Goal: Book appointment/travel/reservation

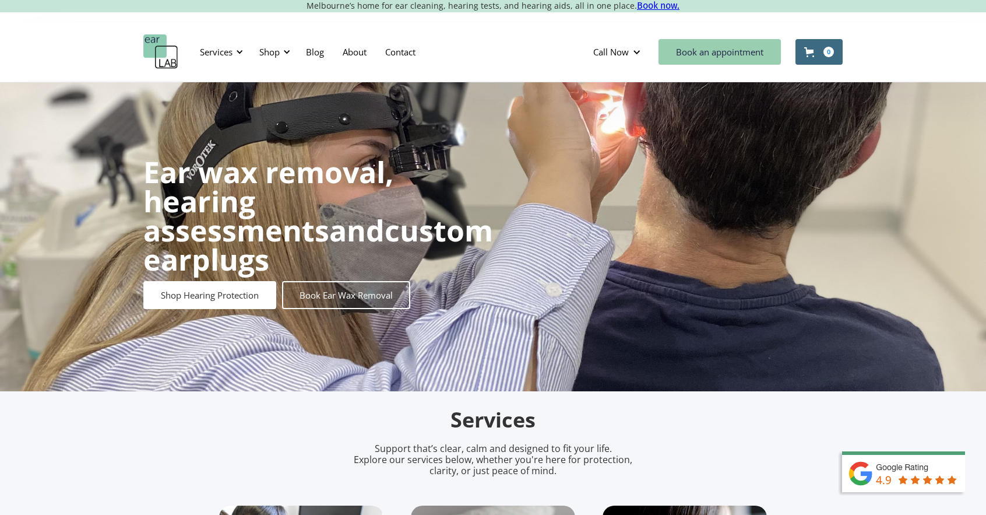
click at [737, 48] on link "Book an appointment" at bounding box center [720, 52] width 122 height 26
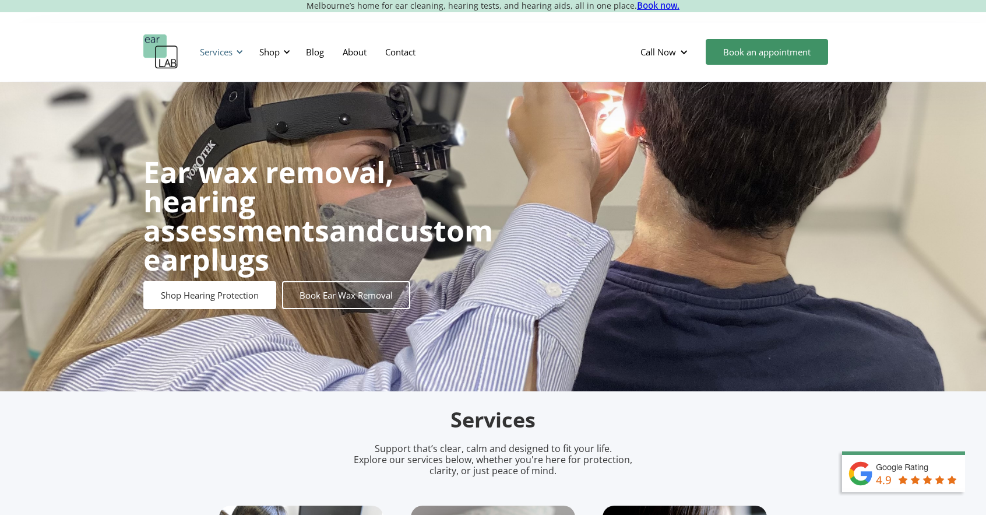
click at [213, 51] on div "Services" at bounding box center [216, 52] width 33 height 12
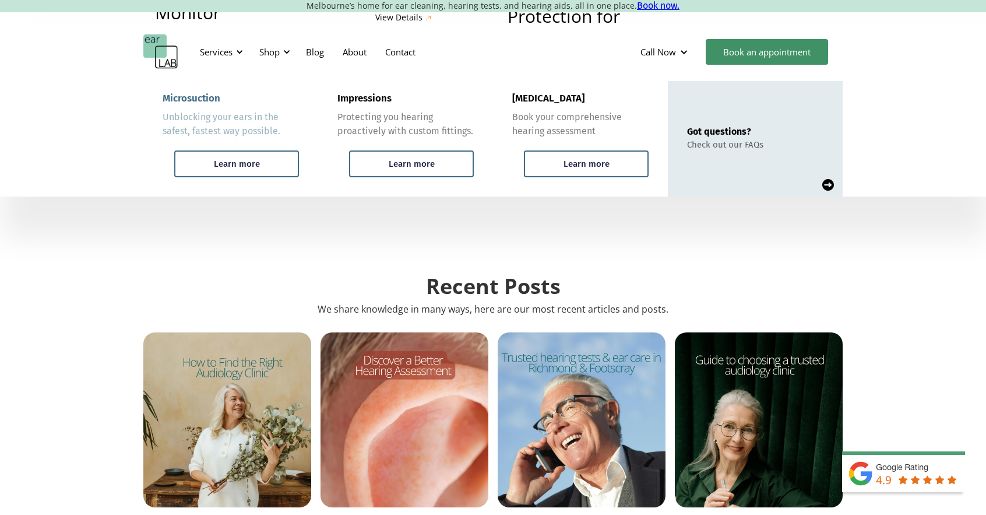
scroll to position [2798, 0]
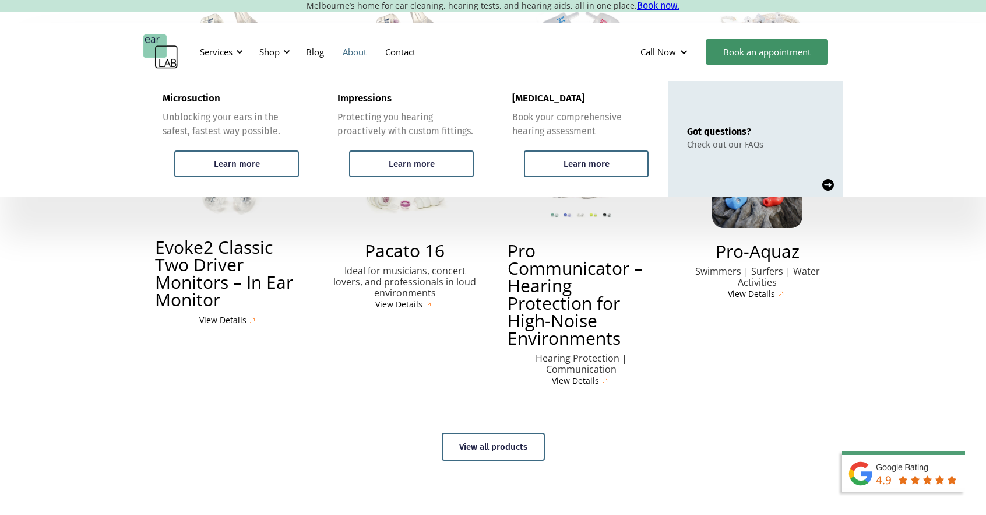
click at [357, 54] on link "About" at bounding box center [354, 52] width 43 height 34
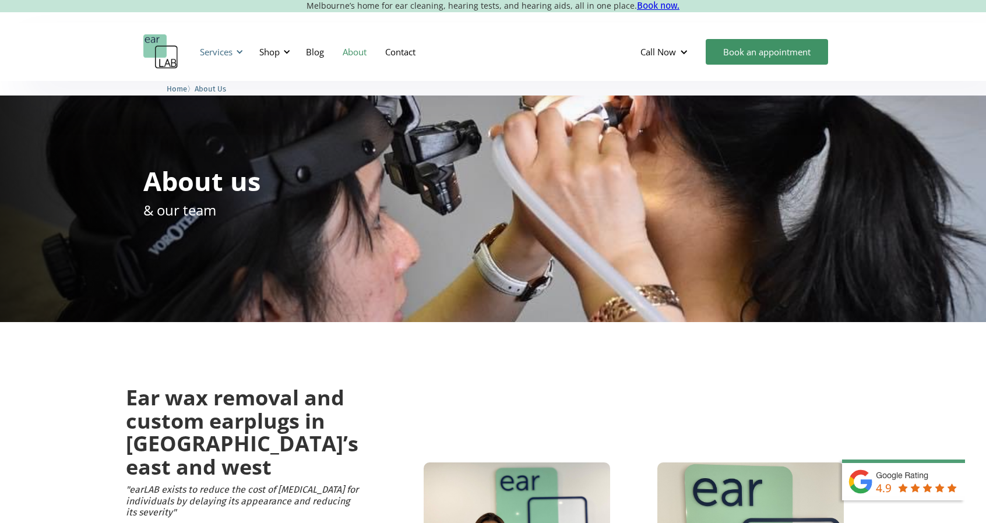
click at [223, 52] on div "Services" at bounding box center [216, 52] width 33 height 12
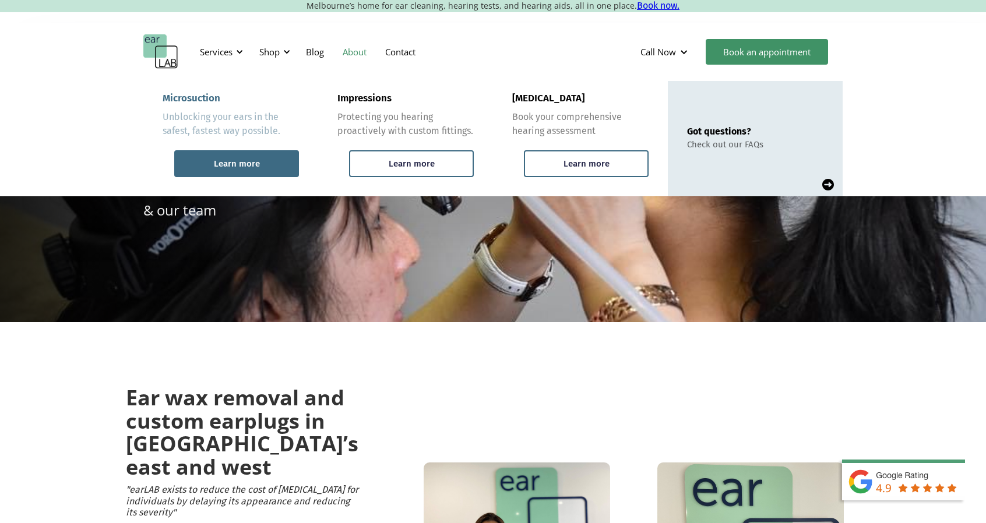
click at [224, 163] on div "Learn more" at bounding box center [237, 164] width 46 height 10
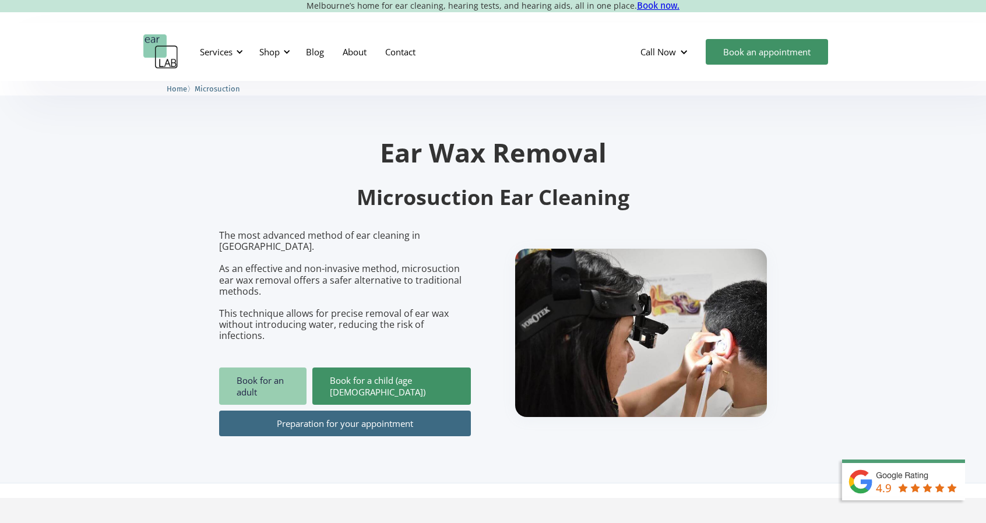
click at [267, 368] on link "Book for an adult" at bounding box center [262, 386] width 87 height 37
